Goal: Information Seeking & Learning: Learn about a topic

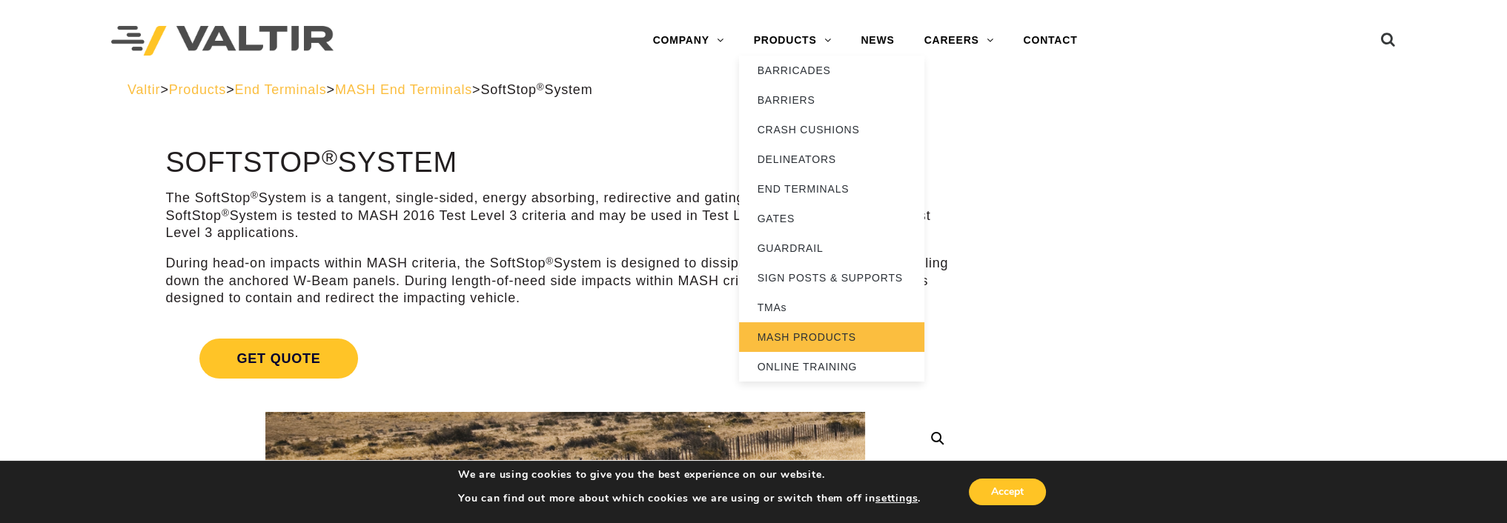
click at [802, 345] on link "MASH PRODUCTS" at bounding box center [831, 337] width 185 height 30
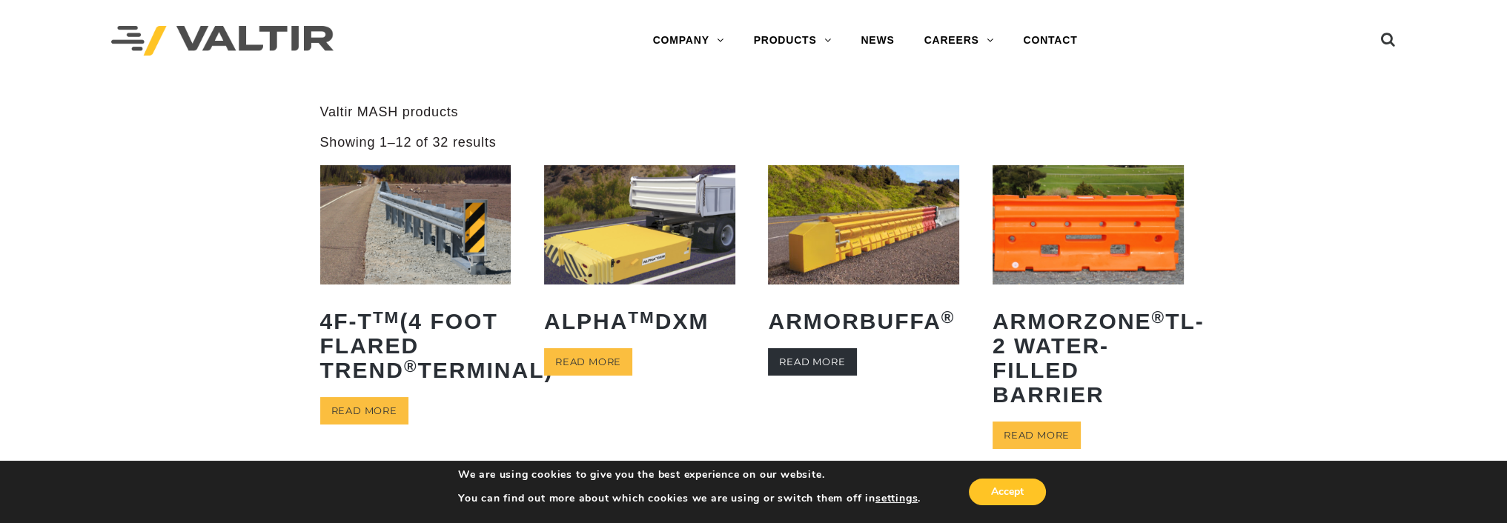
click at [803, 375] on link "Read more" at bounding box center [812, 361] width 88 height 27
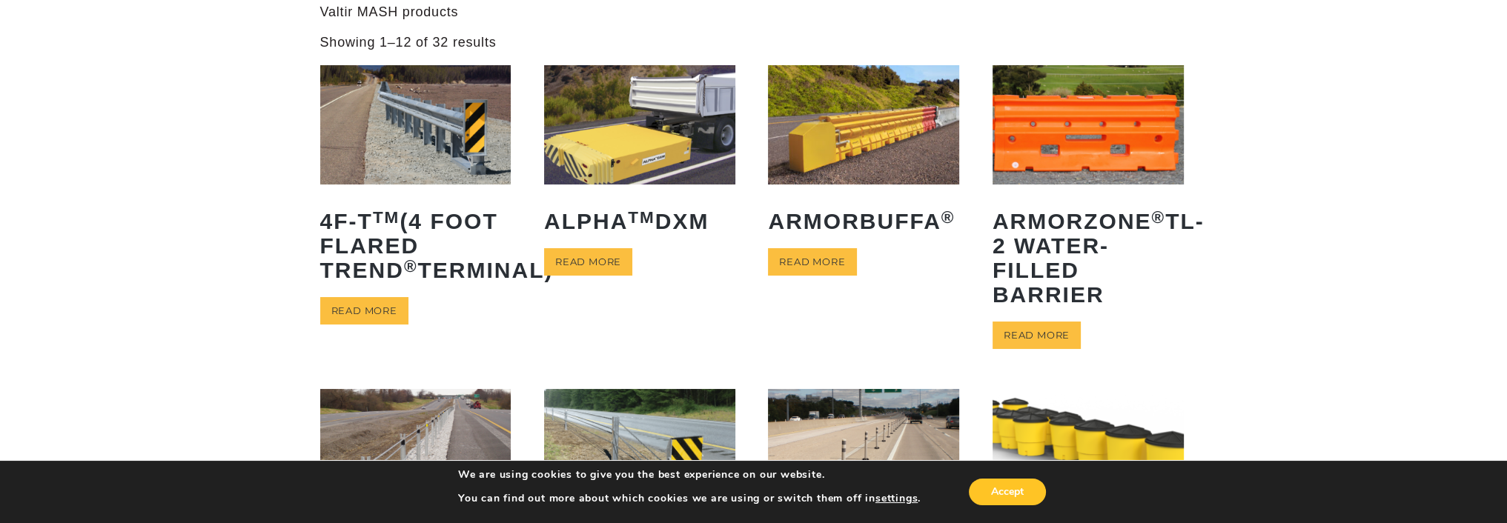
scroll to position [222, 0]
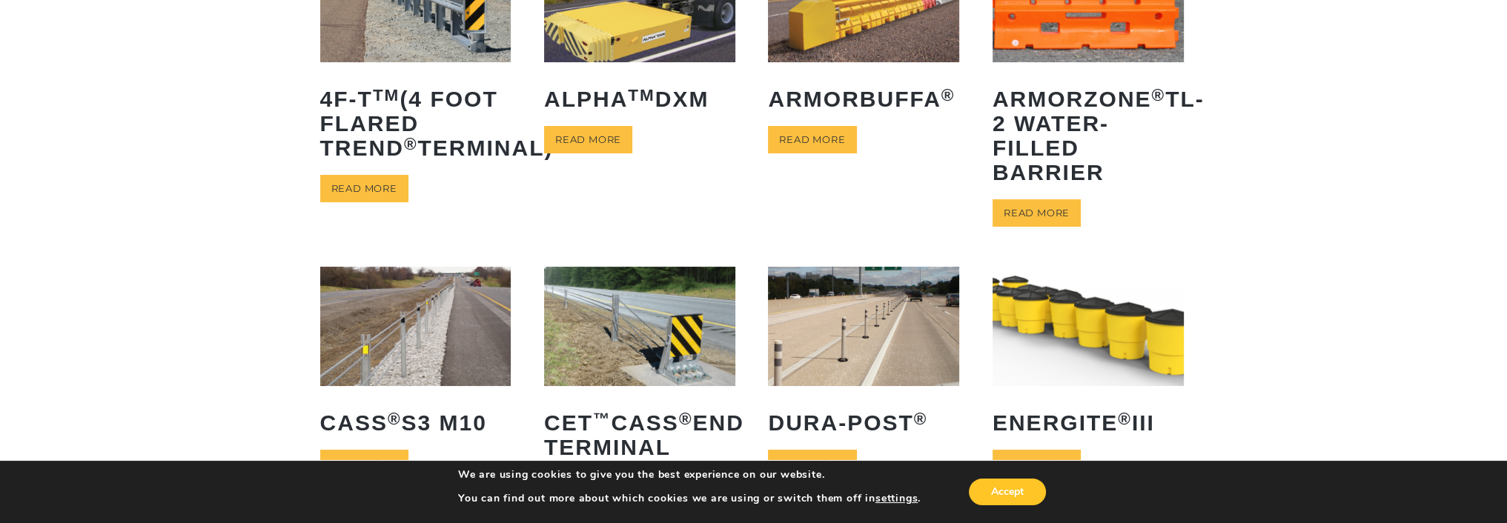
click at [1035, 319] on img at bounding box center [1087, 326] width 191 height 119
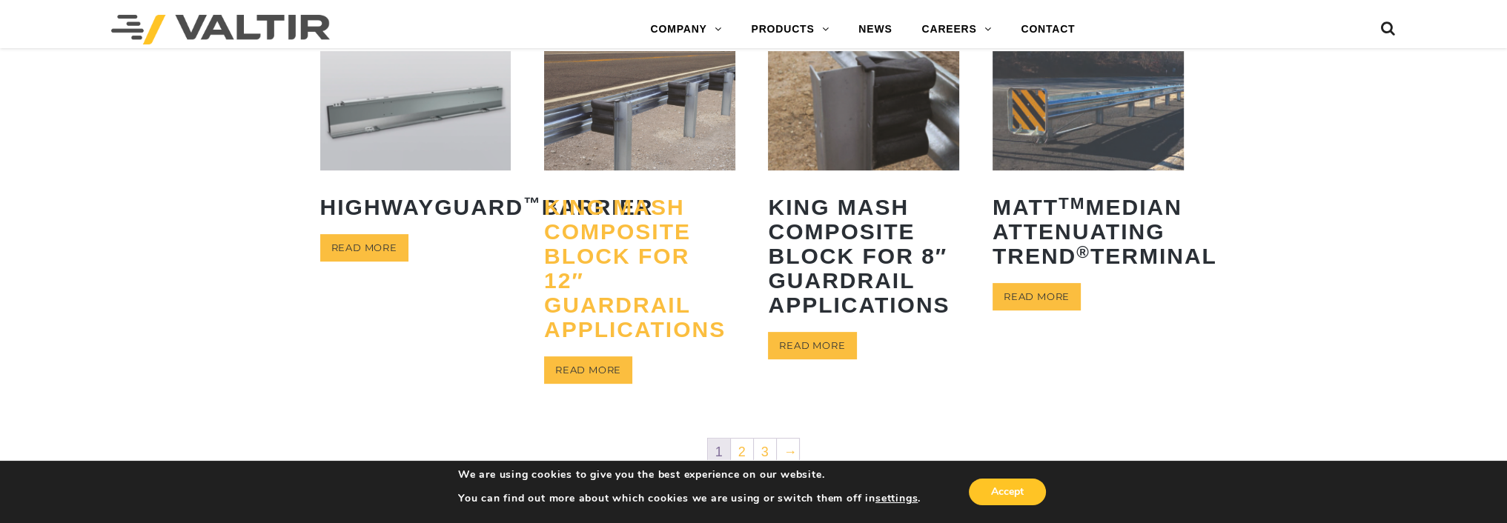
scroll to position [963, 0]
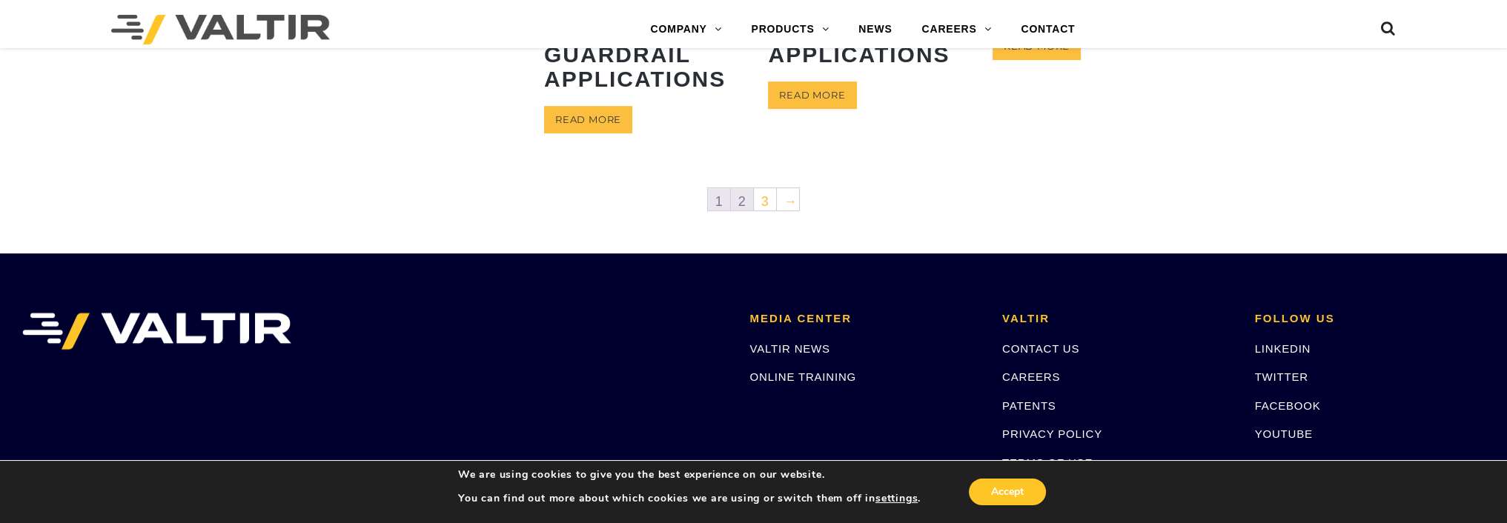
click at [737, 198] on link "2" at bounding box center [742, 199] width 22 height 22
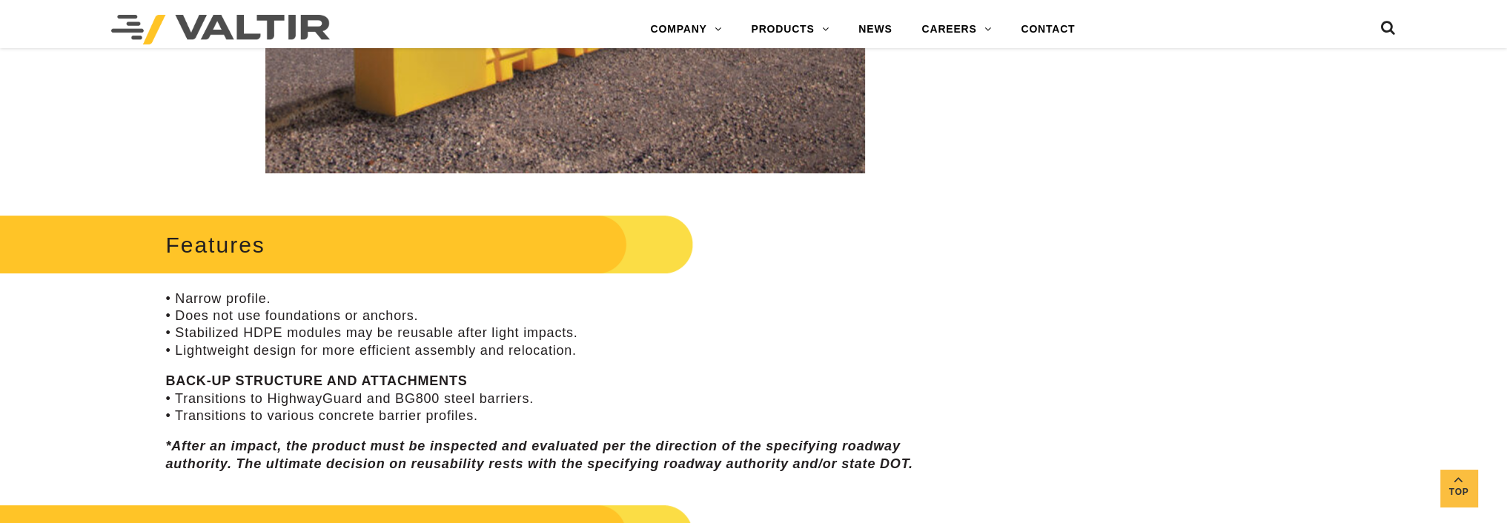
scroll to position [593, 0]
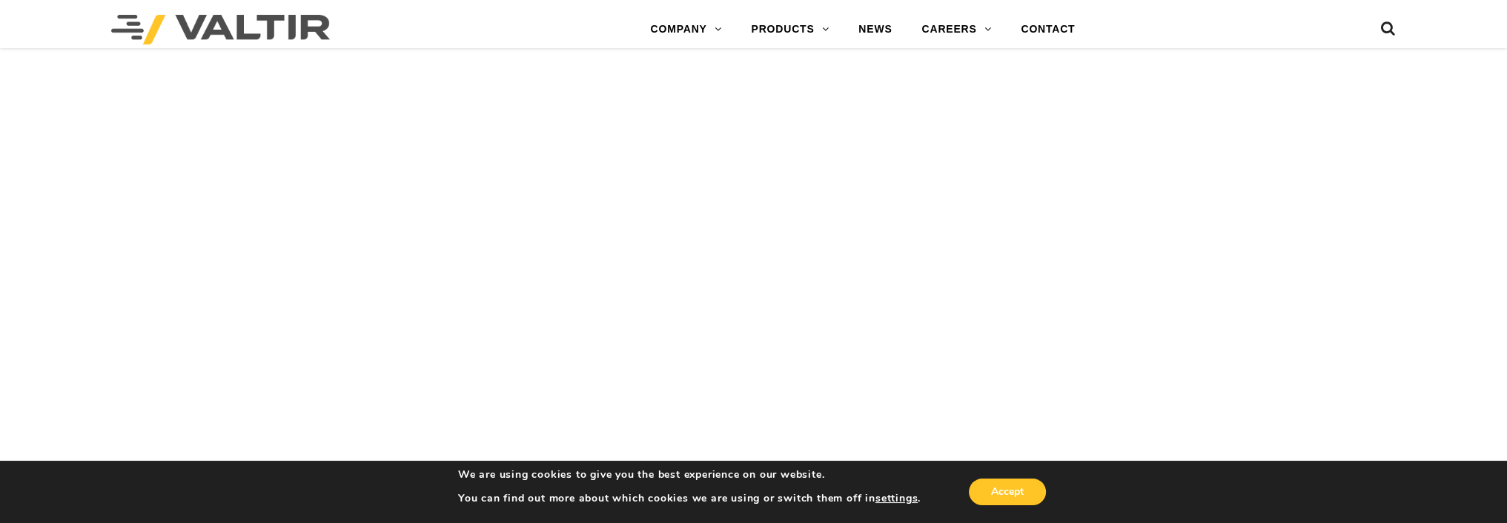
scroll to position [1408, 0]
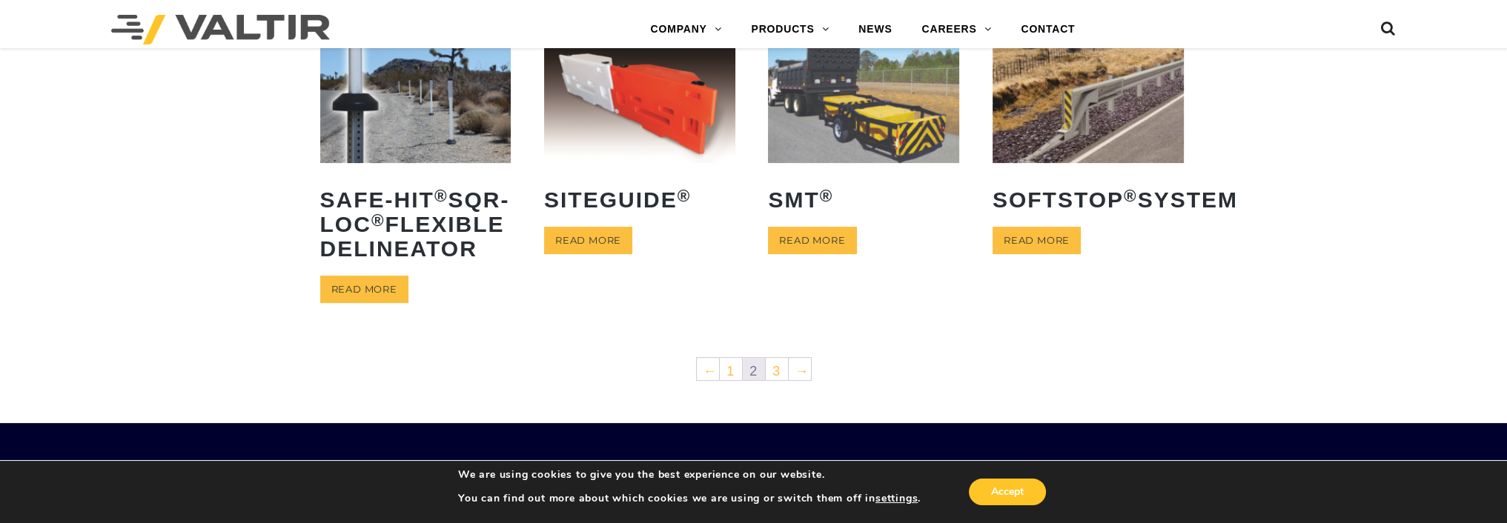
scroll to position [815, 0]
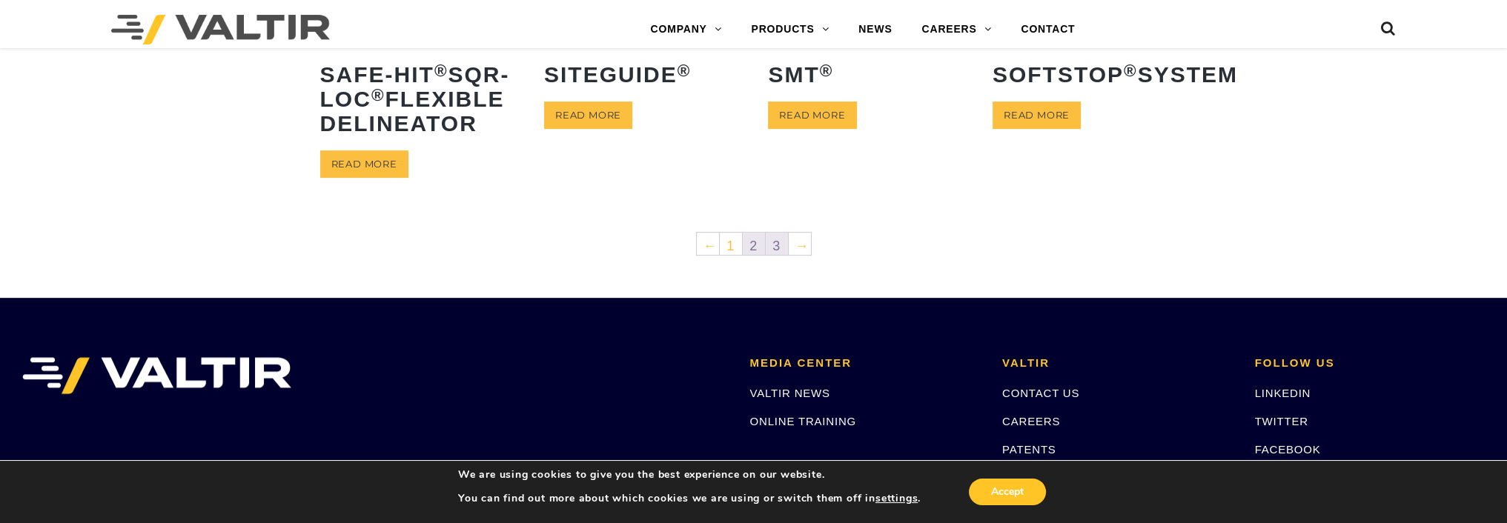
click at [778, 255] on link "3" at bounding box center [777, 244] width 22 height 22
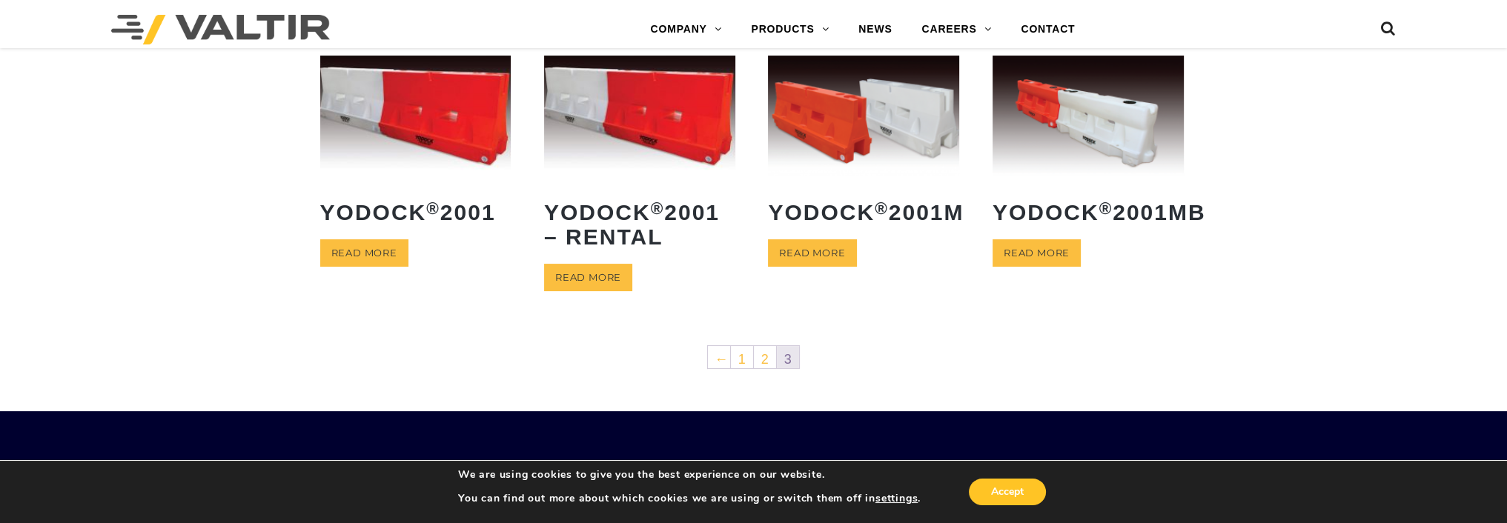
scroll to position [371, 0]
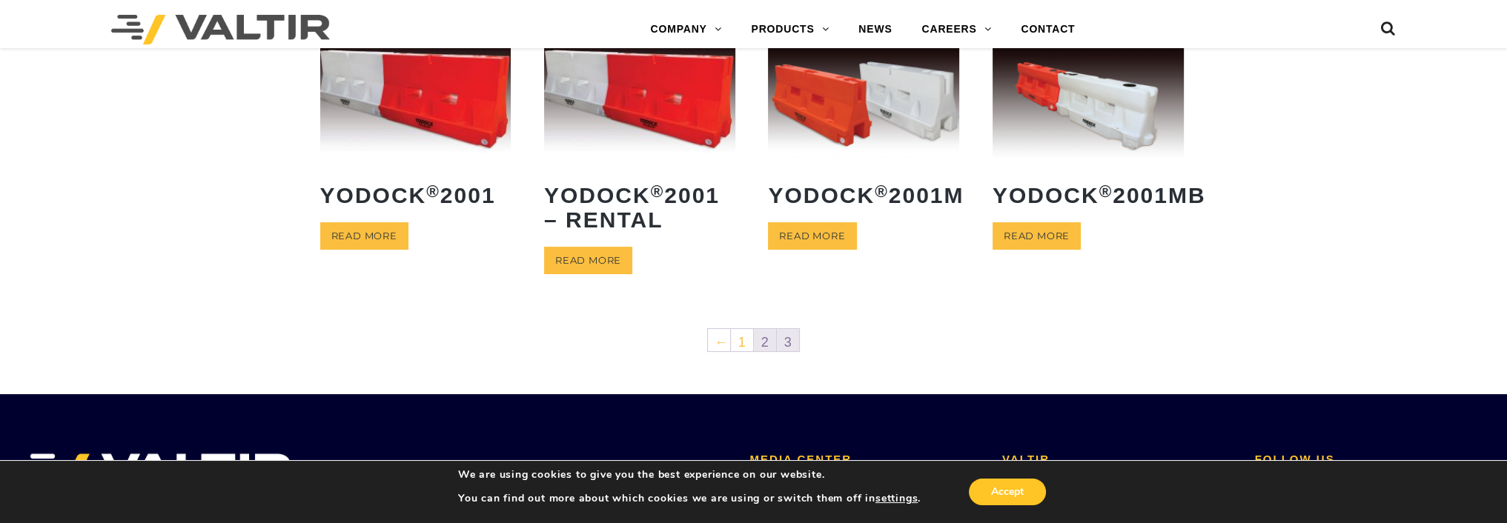
click at [759, 336] on link "2" at bounding box center [765, 340] width 22 height 22
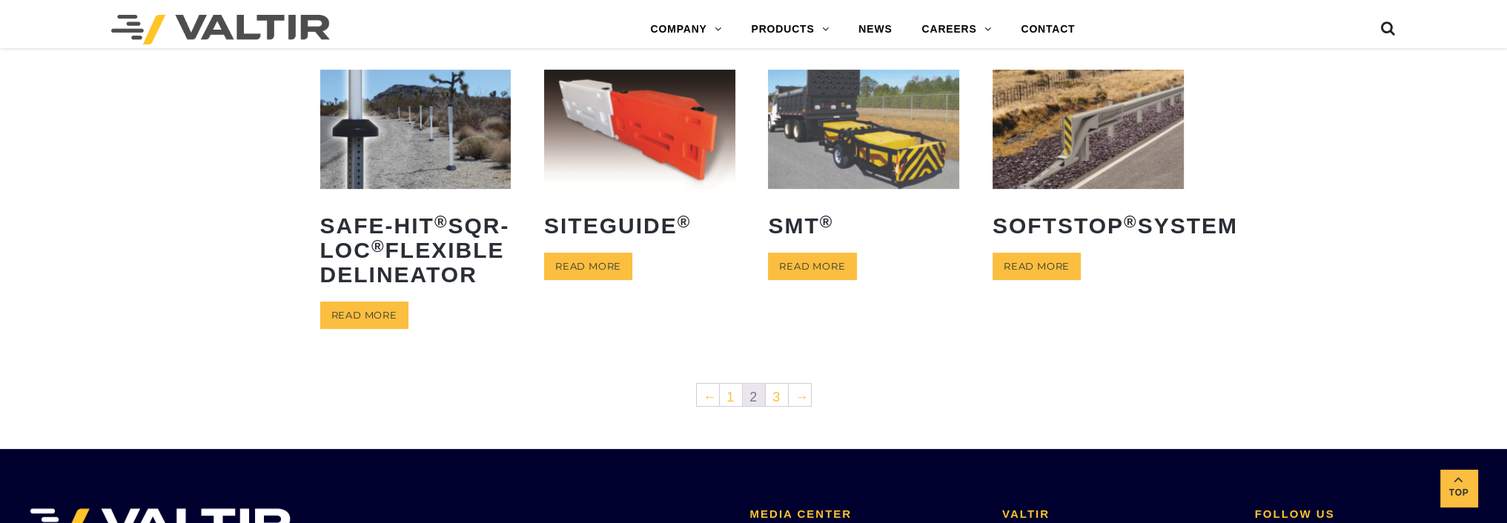
scroll to position [667, 0]
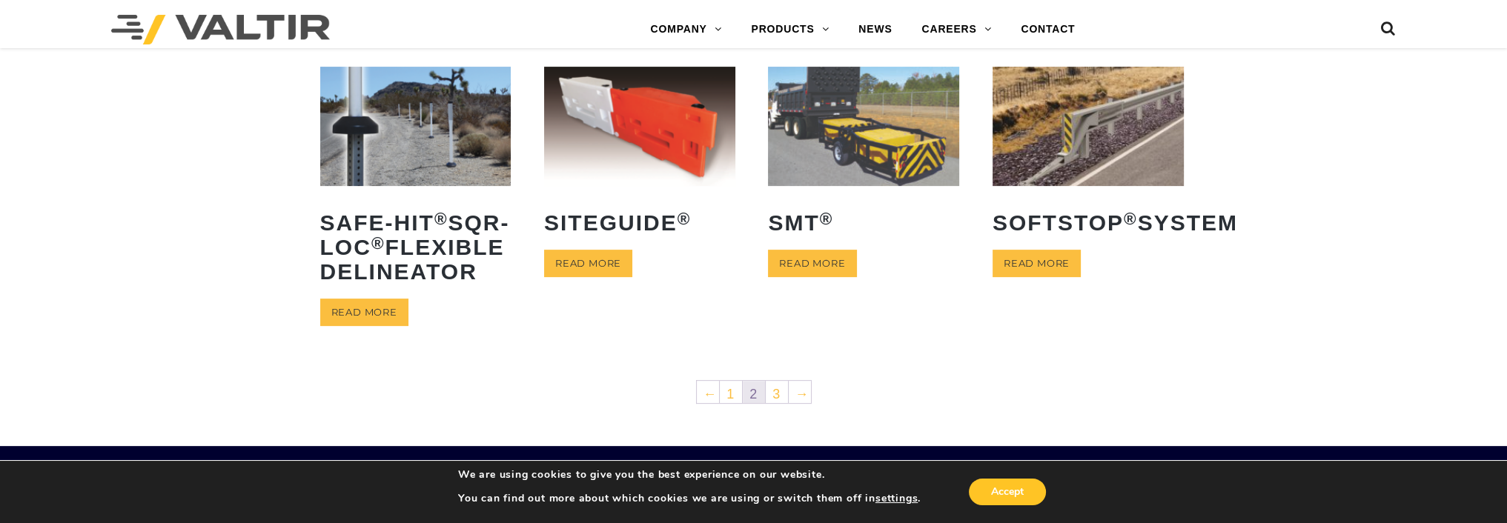
click at [1035, 277] on link "Read more" at bounding box center [1036, 263] width 88 height 27
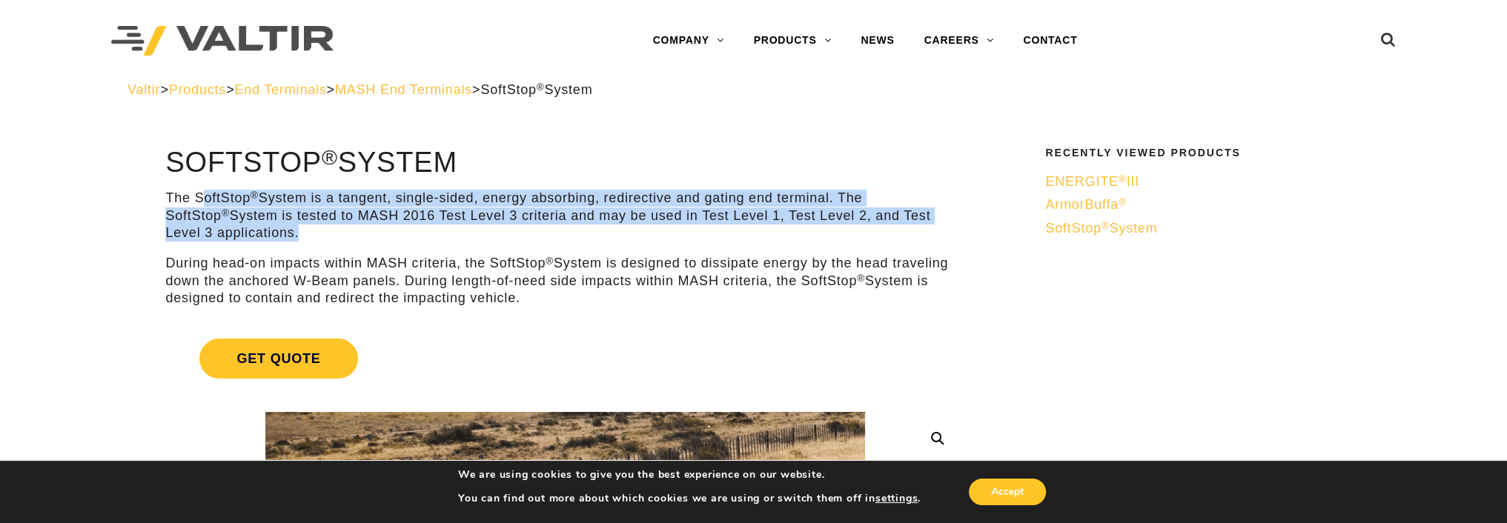
drag, startPoint x: 199, startPoint y: 199, endPoint x: 525, endPoint y: 228, distance: 327.3
click at [525, 228] on p "The SoftStop ® System is a tangent, single-sided, energy absorbing, redirective…" at bounding box center [564, 216] width 799 height 52
click at [557, 233] on p "The SoftStop ® System is a tangent, single-sided, energy absorbing, redirective…" at bounding box center [564, 216] width 799 height 52
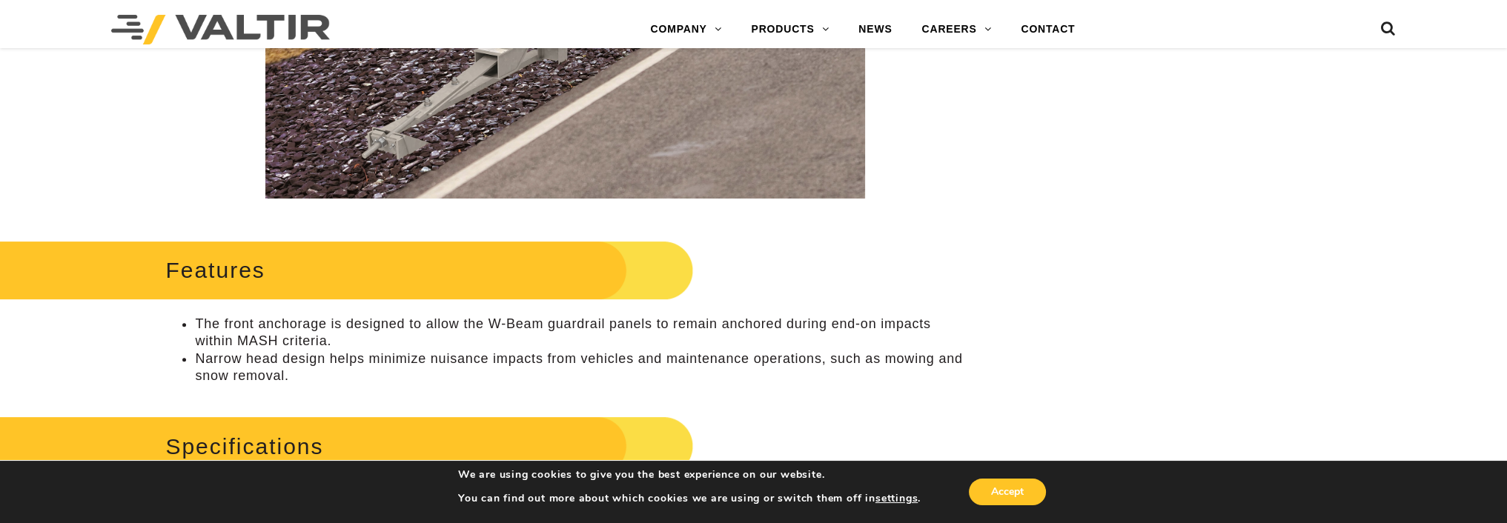
scroll to position [296, 0]
